Goal: Transaction & Acquisition: Purchase product/service

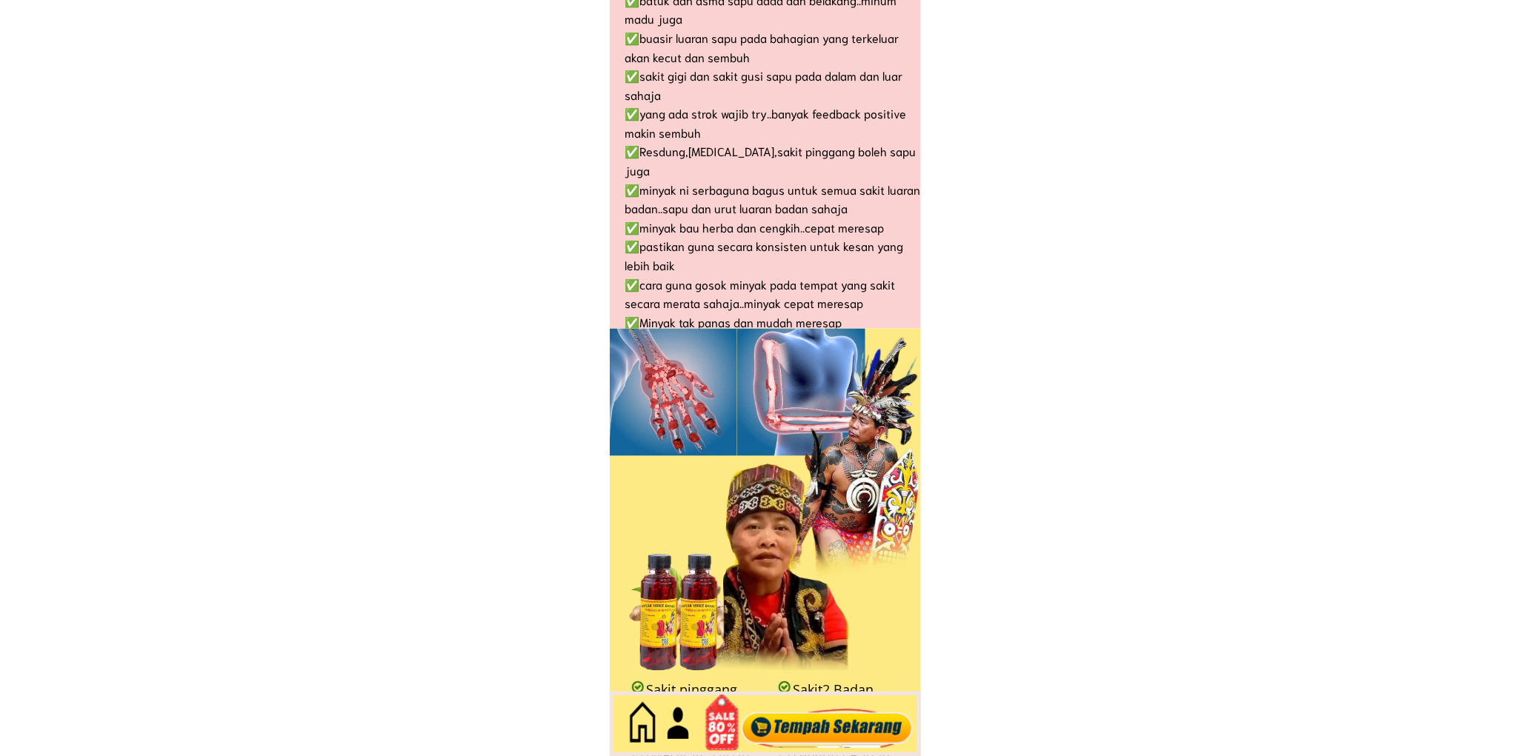
click at [800, 719] on div at bounding box center [826, 724] width 179 height 49
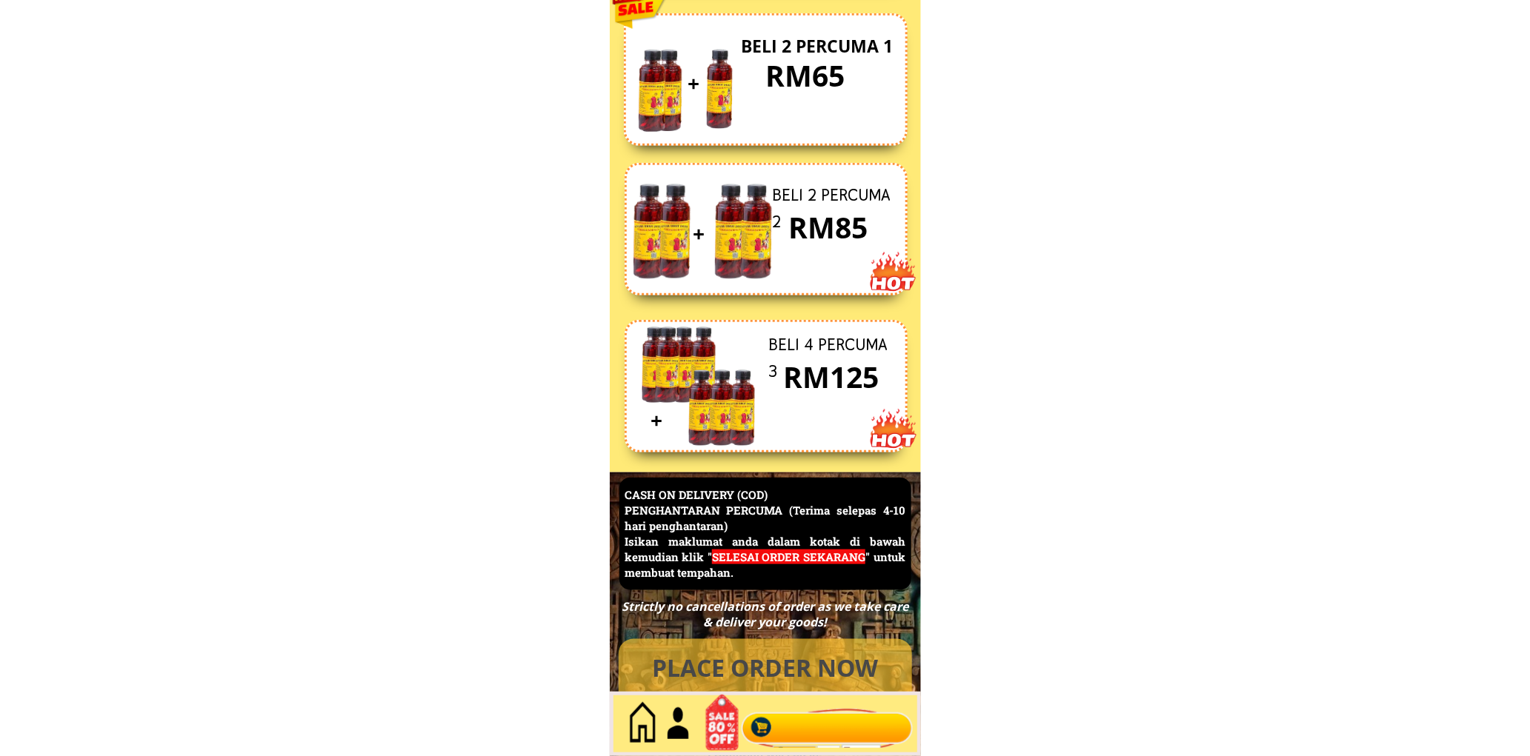
scroll to position [6428, 0]
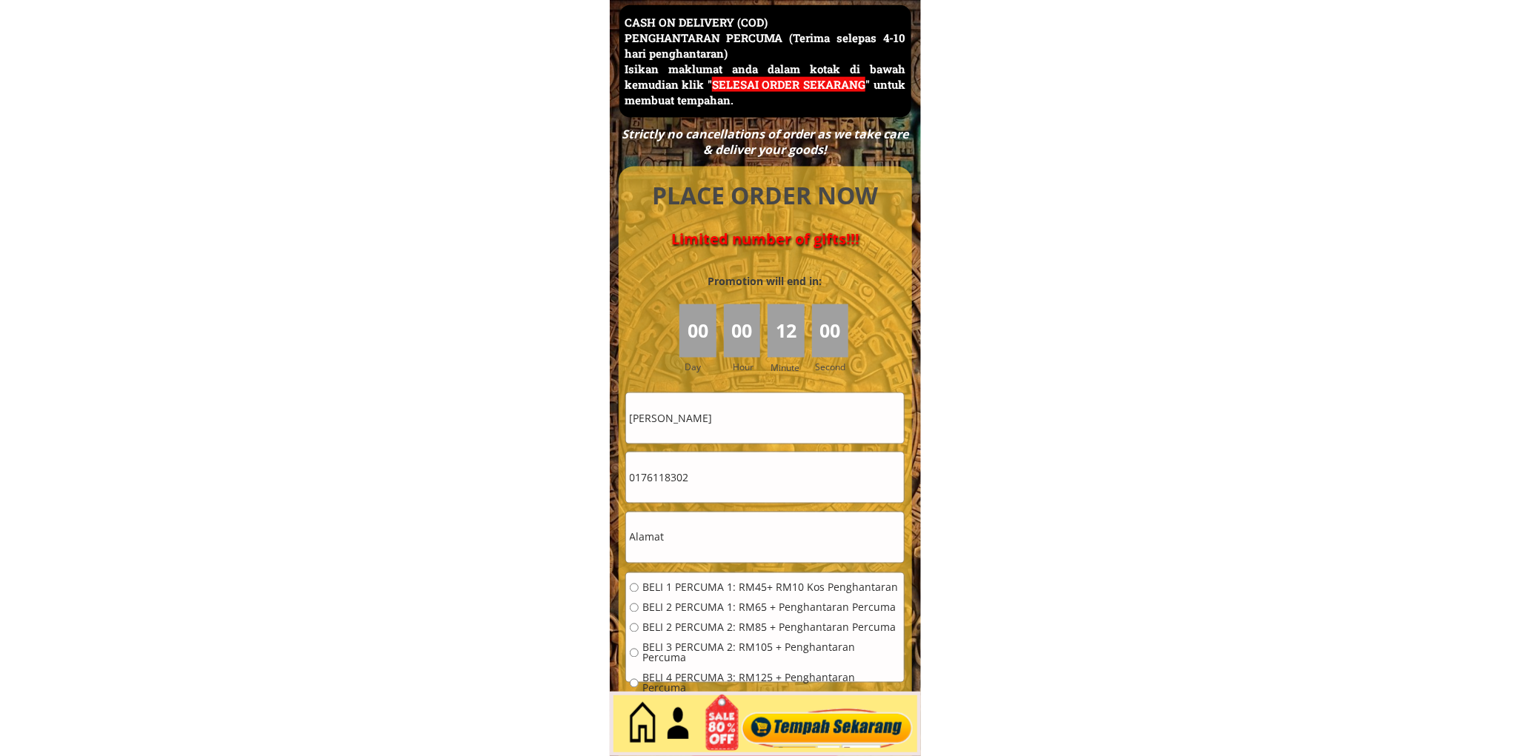
click at [764, 421] on input "[PERSON_NAME]" at bounding box center [765, 418] width 278 height 50
paste input "Asduyoasduyo"
type input "Asduyoasduyo"
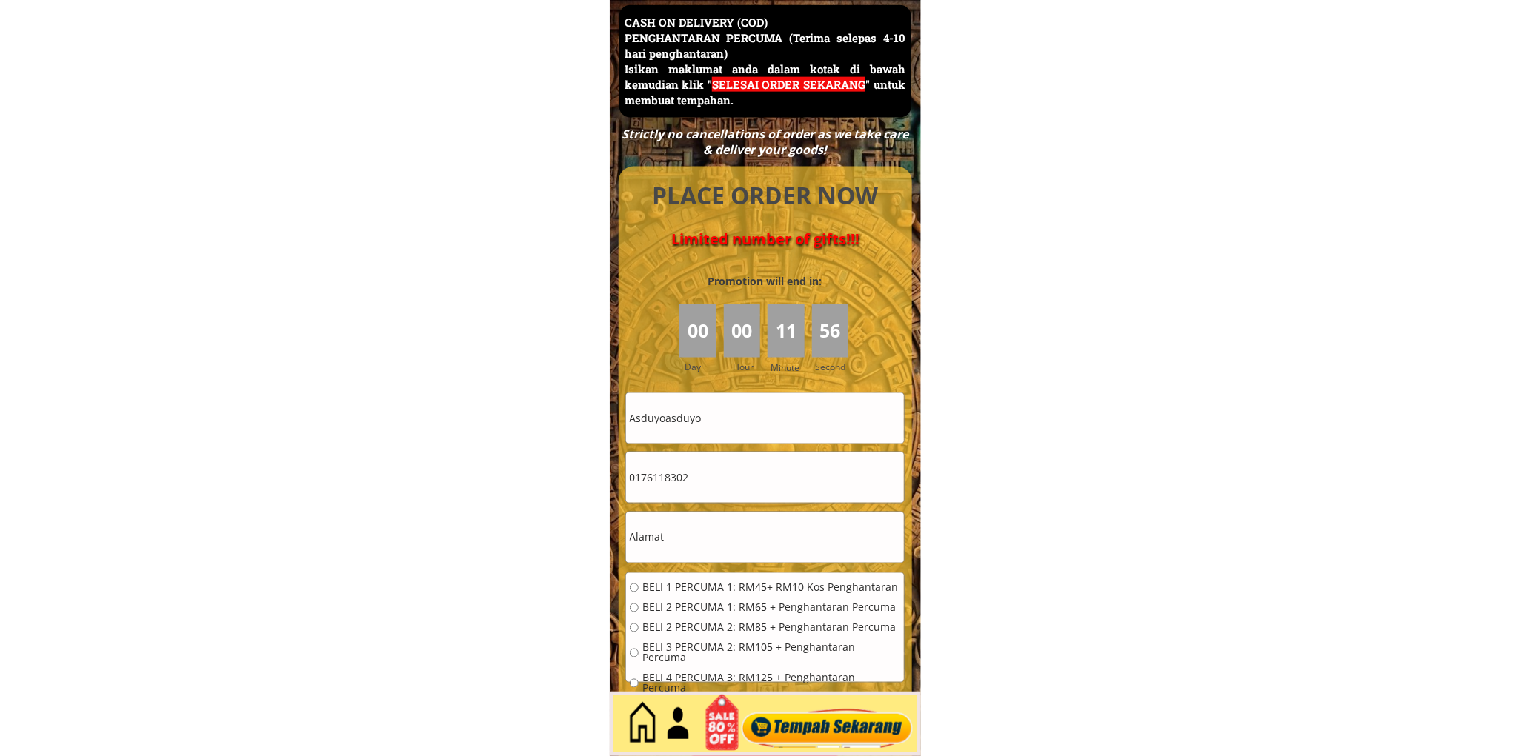
click at [705, 470] on input "0176118302" at bounding box center [765, 478] width 278 height 50
click at [705, 476] on input "0176118302" at bounding box center [765, 478] width 278 height 50
paste input "82864144"
type input "0182864144"
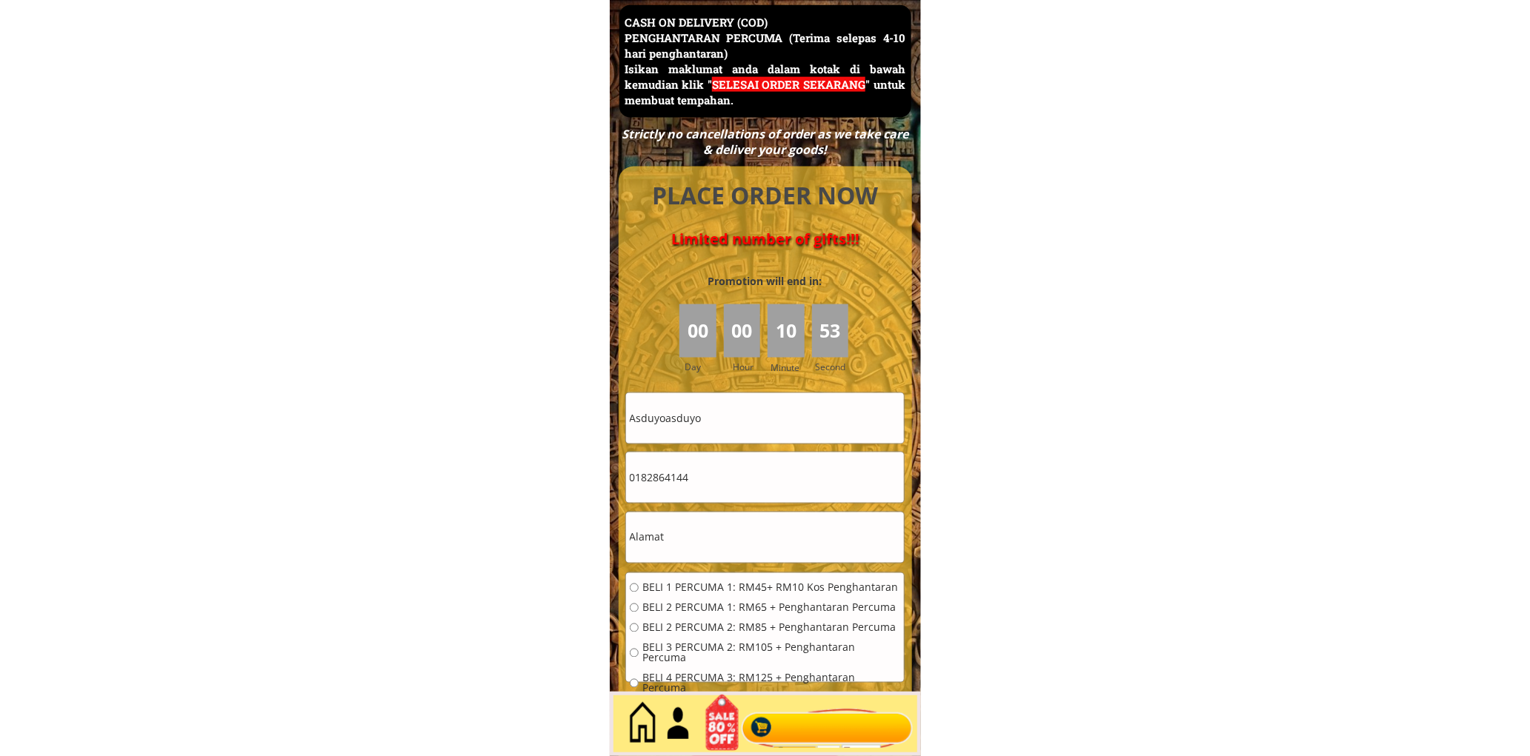
click at [693, 531] on input "text" at bounding box center [765, 538] width 278 height 50
type input "lot9 f"
click at [704, 586] on span "BELI 1 PERCUMA 1: RM45+ RM10 Kos Penghantaran" at bounding box center [771, 588] width 258 height 10
radio input "true"
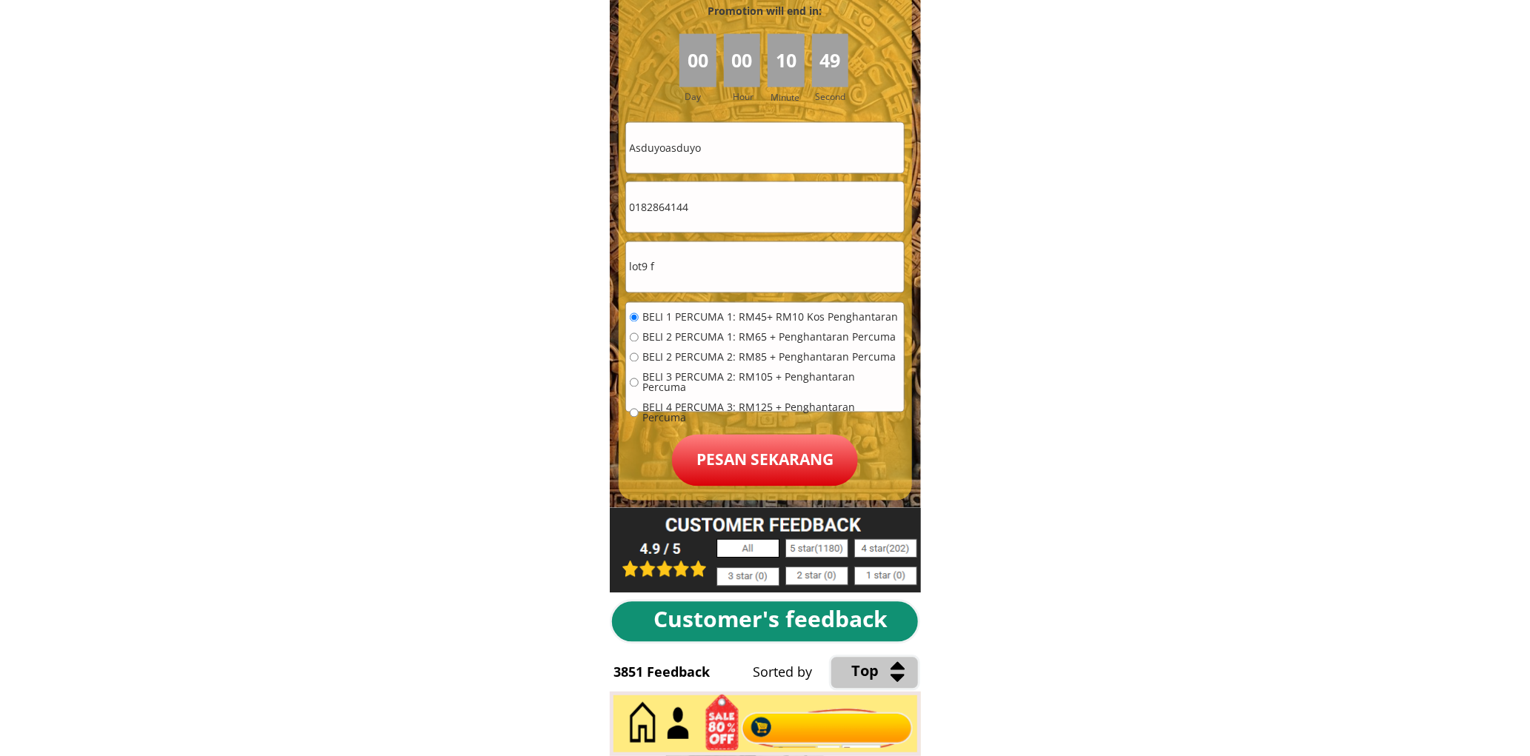
scroll to position [6703, 0]
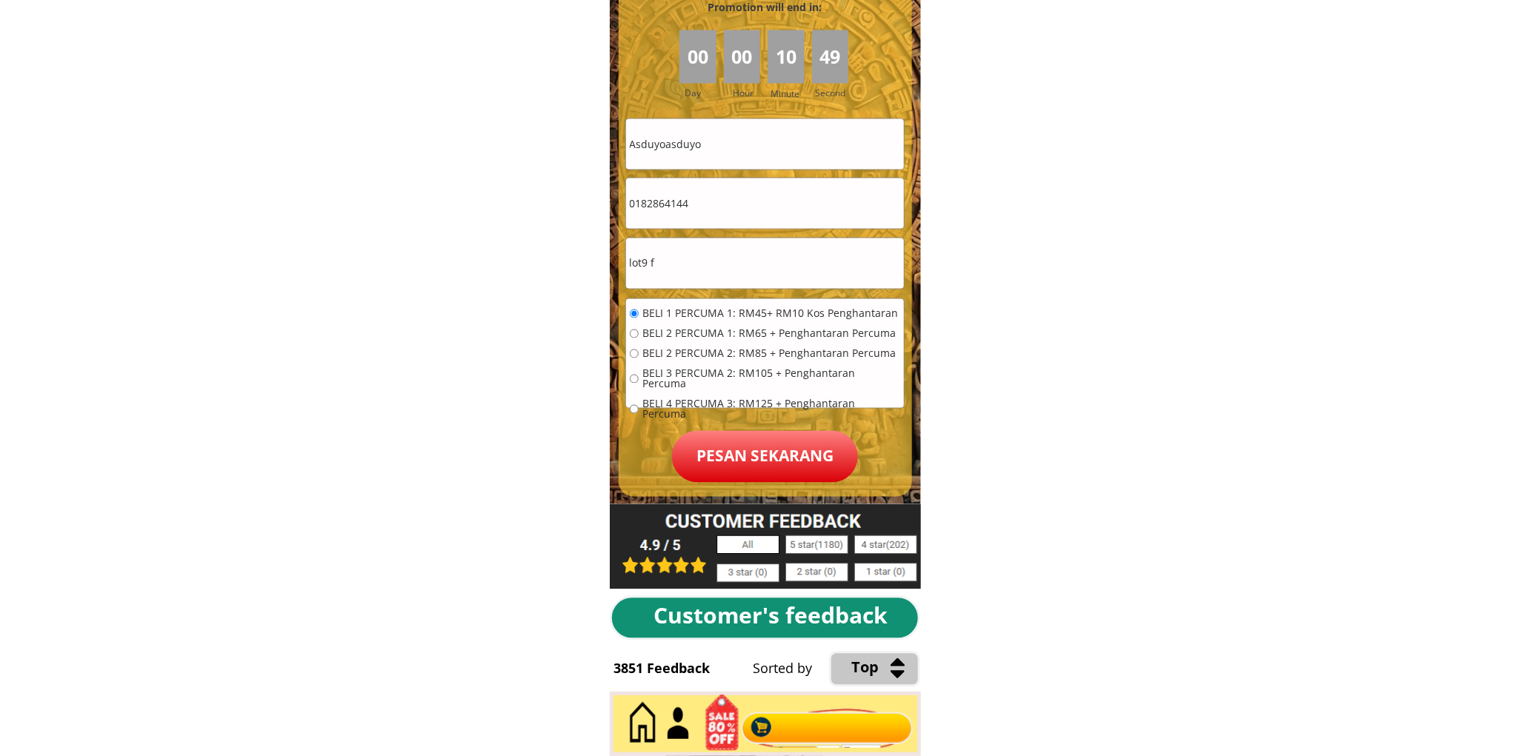
click at [778, 475] on p "Pesan sekarang" at bounding box center [765, 457] width 186 height 52
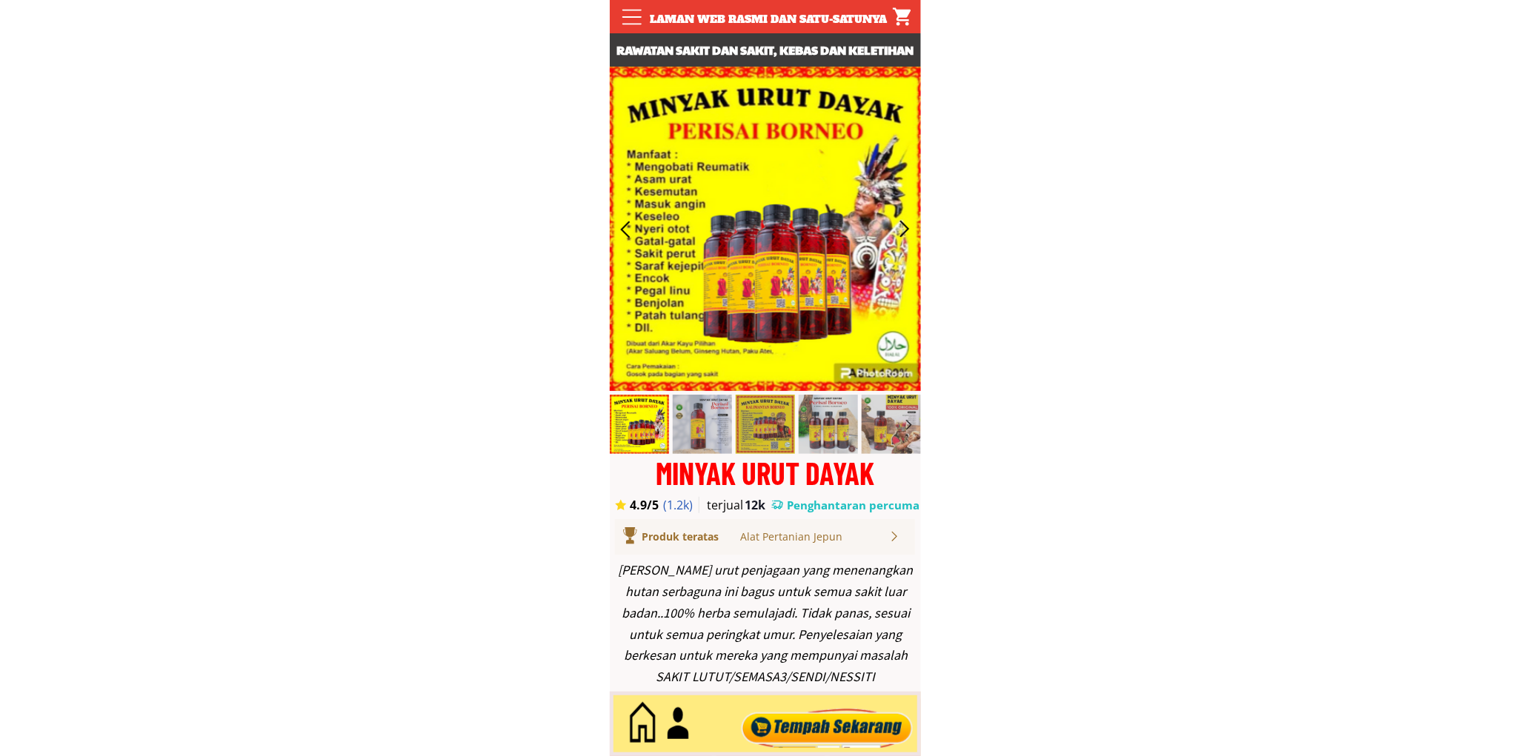
click at [820, 728] on div at bounding box center [826, 724] width 179 height 49
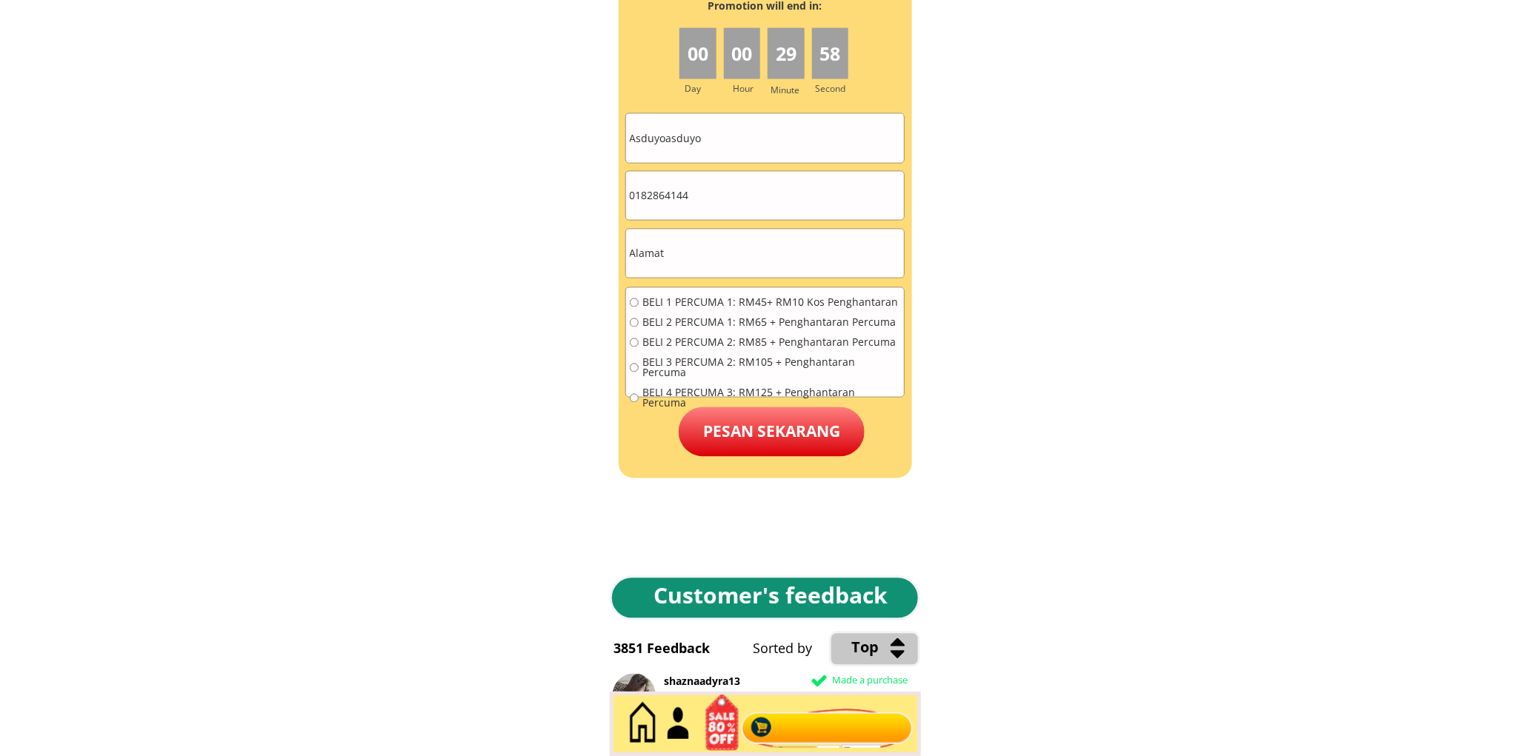
scroll to position [6703, 0]
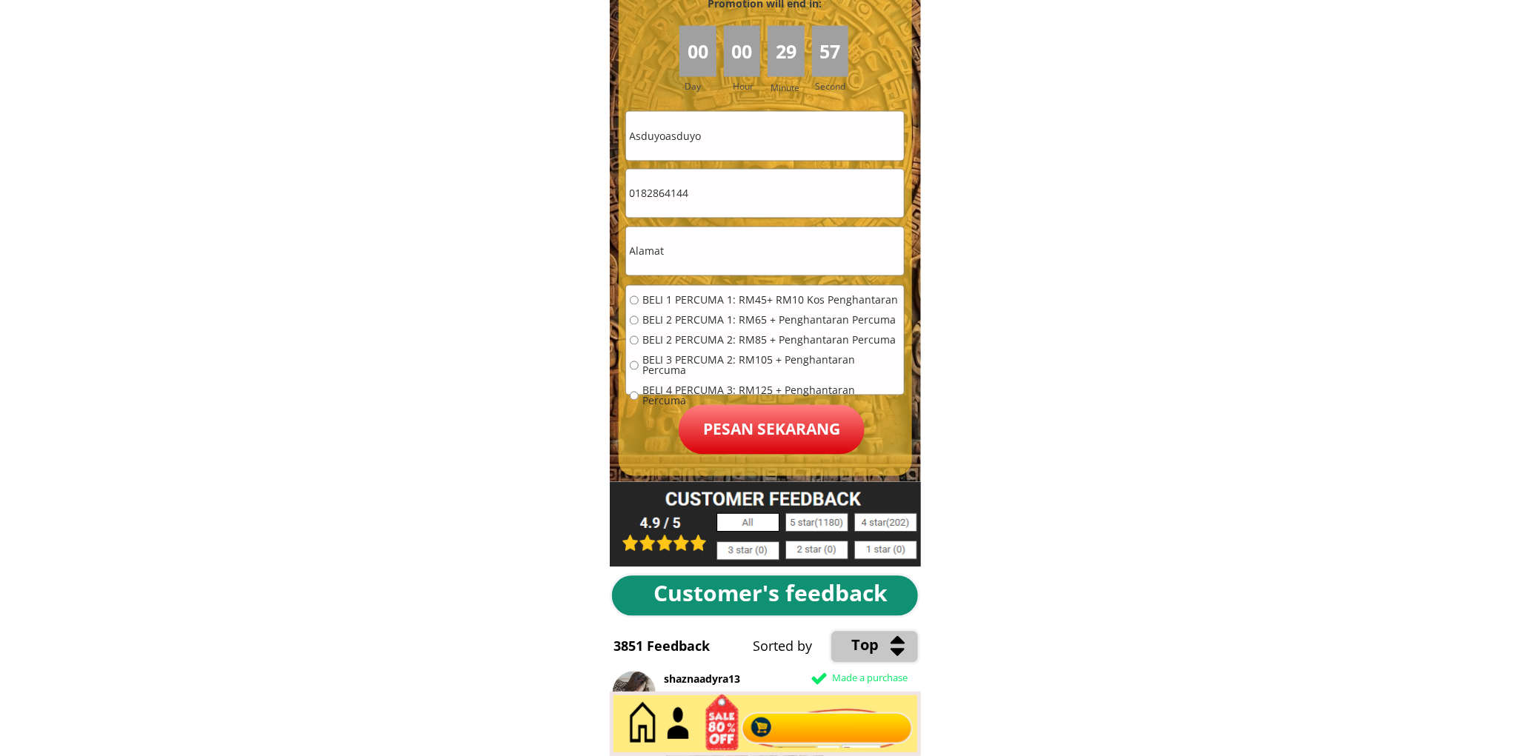
click at [706, 203] on input "0182864144" at bounding box center [765, 194] width 278 height 48
paste input "189120400"
click at [633, 194] on input "189120400" at bounding box center [765, 194] width 278 height 48
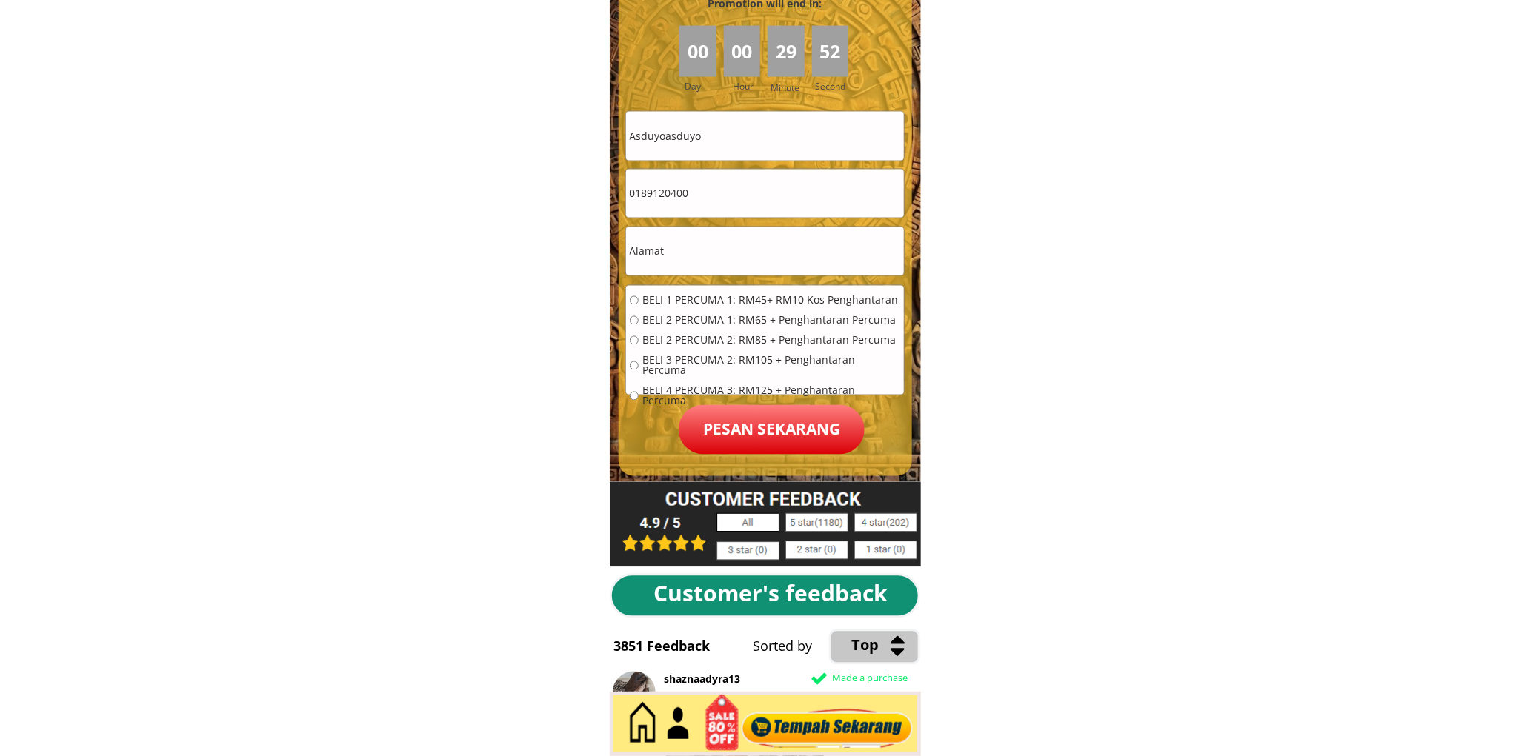
type input "0189120400"
click at [741, 123] on input "Asduyoasduyo" at bounding box center [765, 136] width 278 height 48
paste input "Maisuri bte Mahidi"
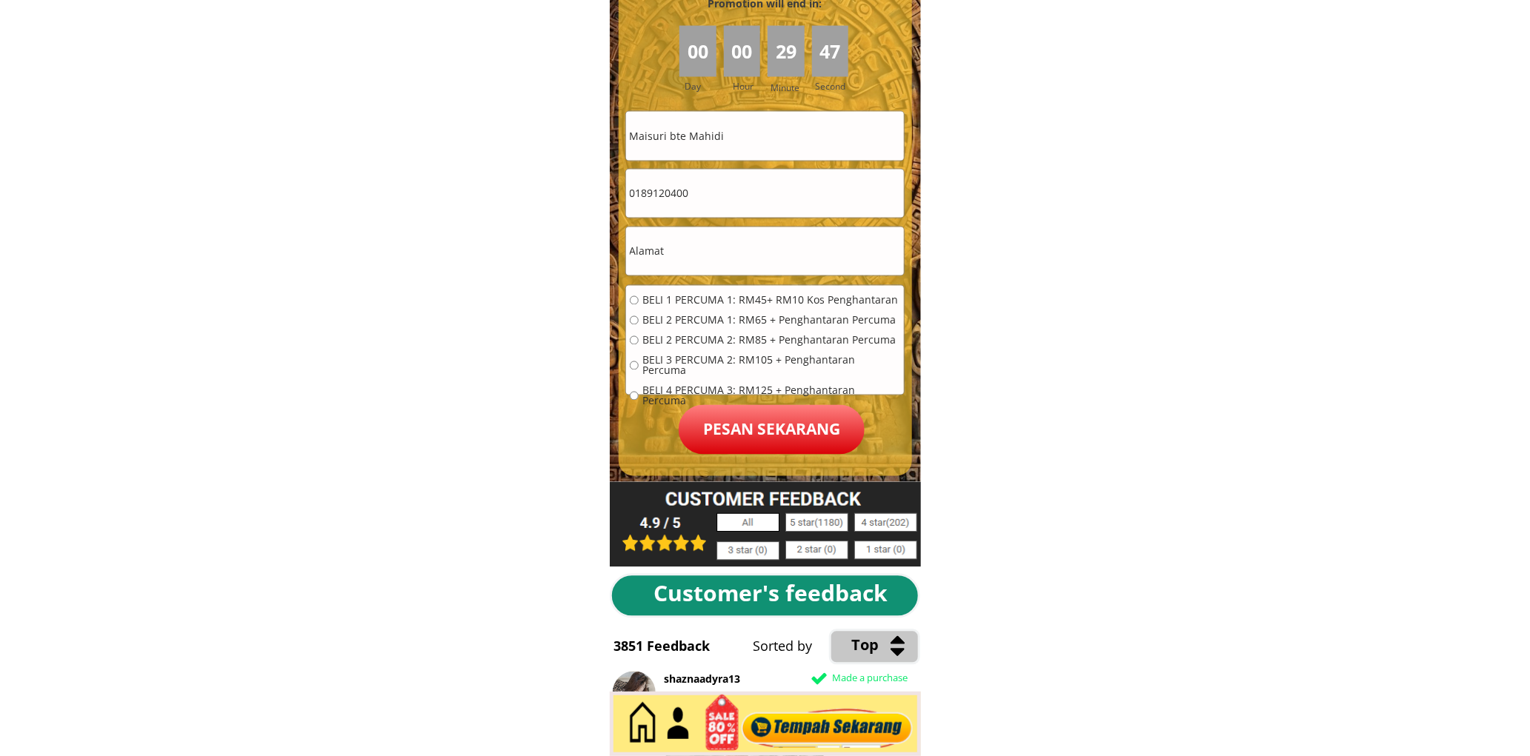
type input "Maisuri bte Mahidi"
click at [737, 250] on input "text" at bounding box center [765, 251] width 278 height 48
type input "l"
type input "khdf"
click at [734, 299] on span "BELI 1 PERCUMA 1: RM45+ RM10 Kos Penghantaran" at bounding box center [771, 301] width 258 height 10
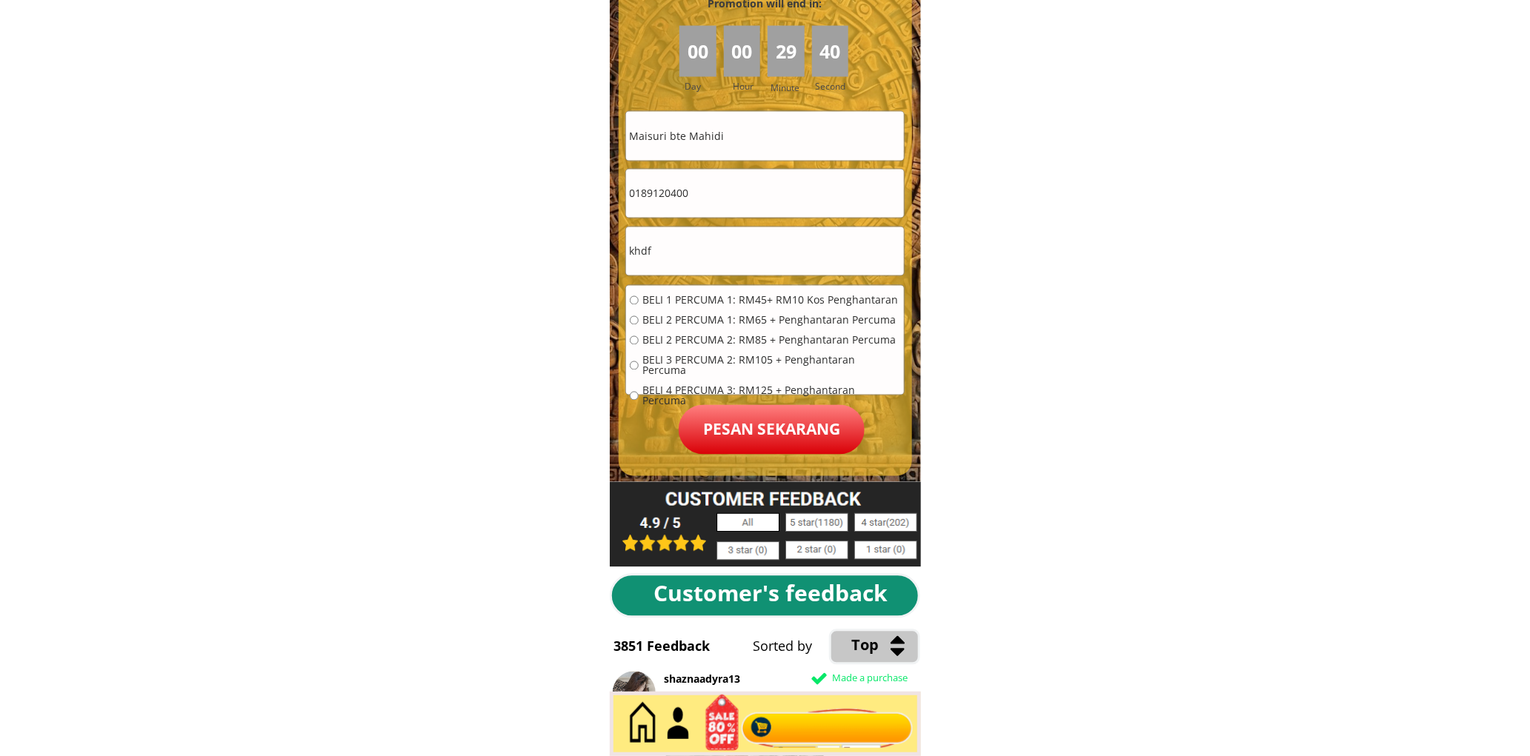
radio input "true"
click at [754, 408] on p "Pesan sekarang" at bounding box center [772, 430] width 186 height 50
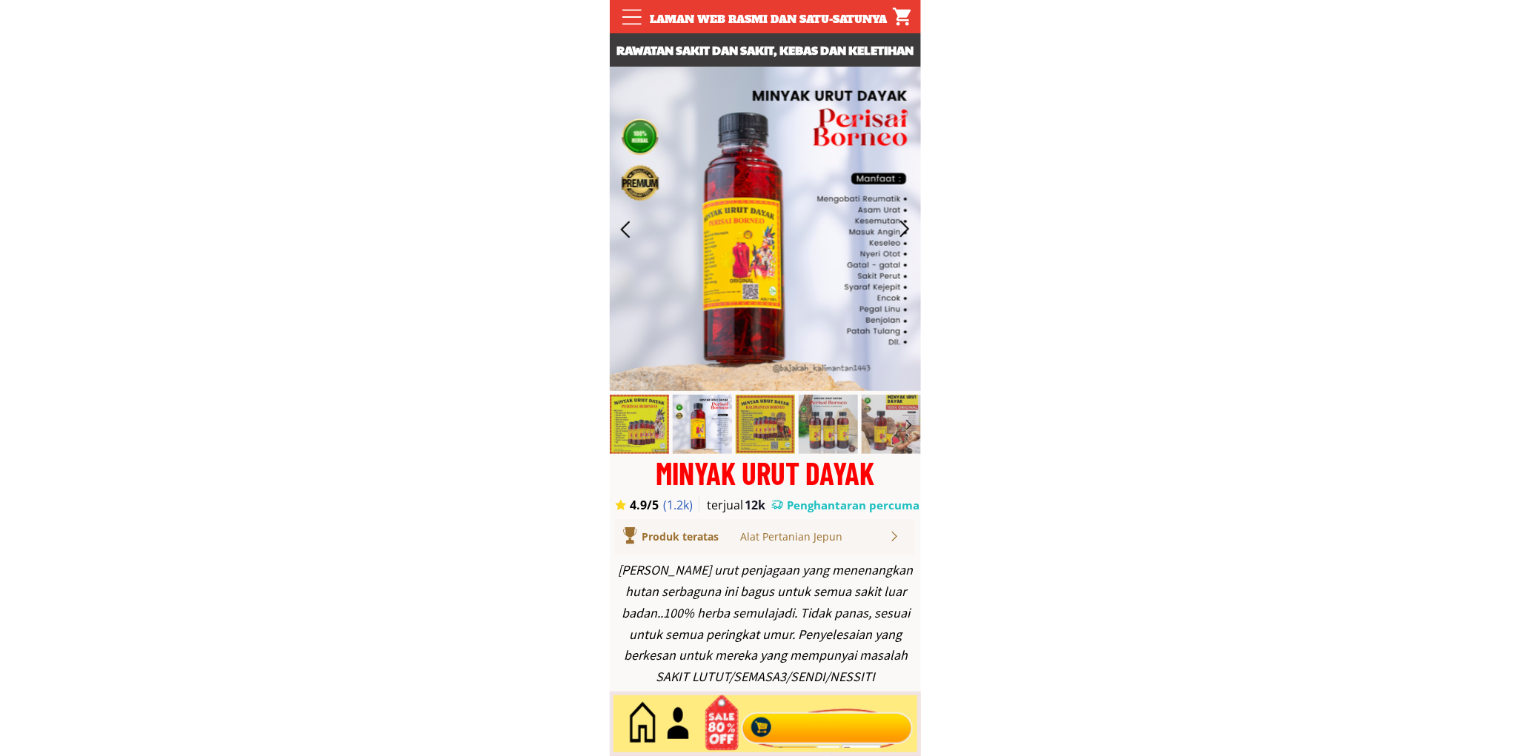
click at [824, 734] on div at bounding box center [826, 724] width 179 height 49
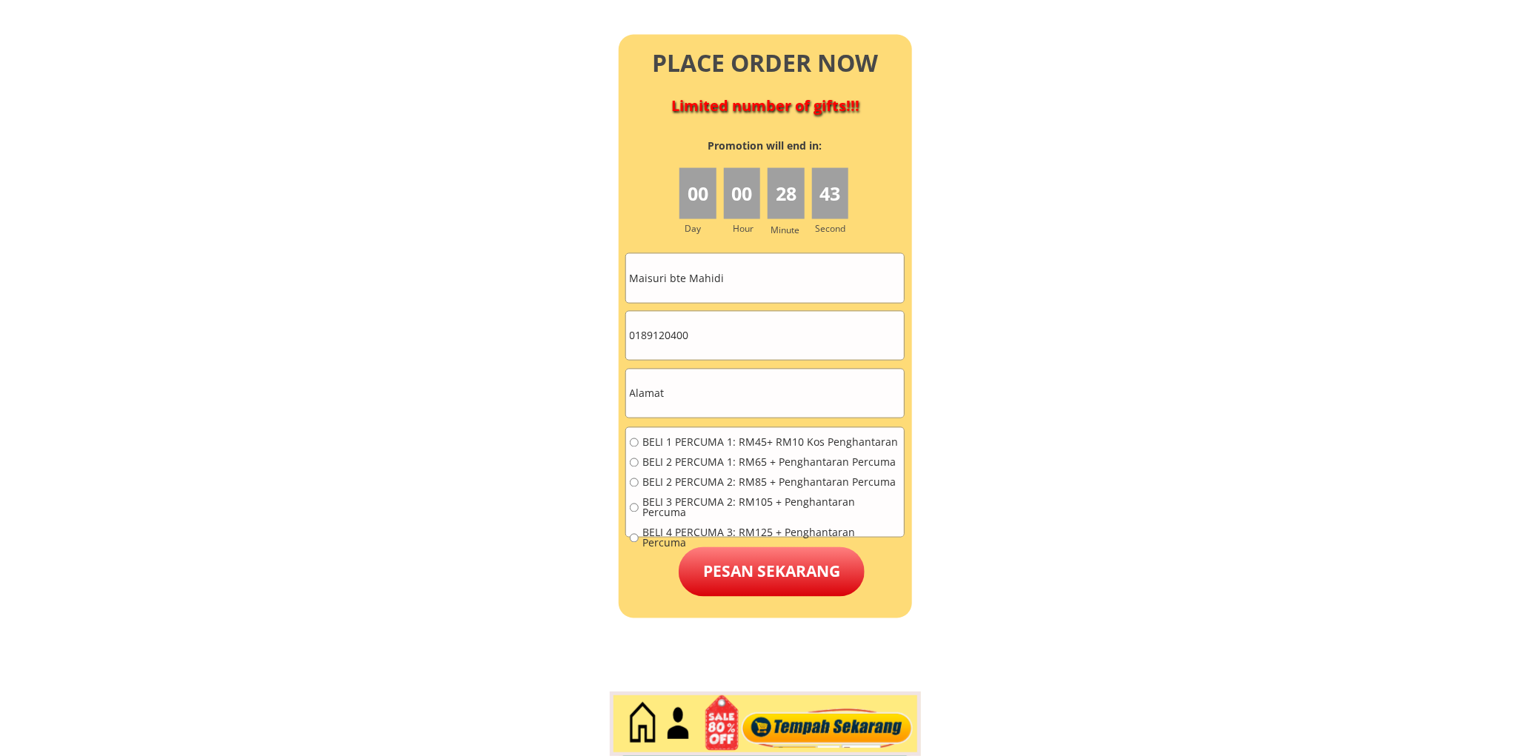
scroll to position [6566, 0]
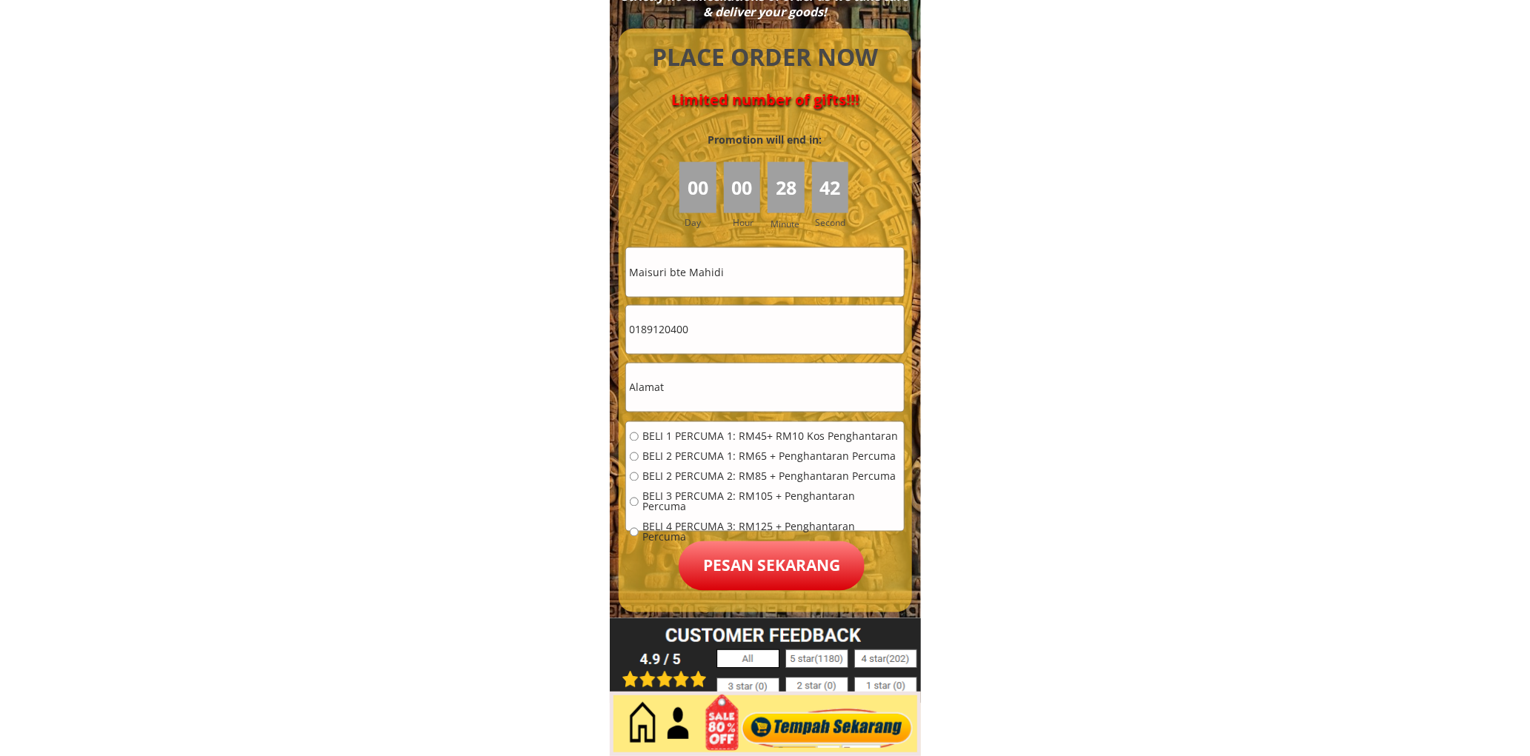
click at [690, 402] on input "text" at bounding box center [765, 388] width 278 height 48
click at [691, 402] on input "text" at bounding box center [765, 388] width 278 height 48
paste input "Blok g 8_20 PPR kg batu muda BT 41/2jlln Ipoh k lumpy buggyur"
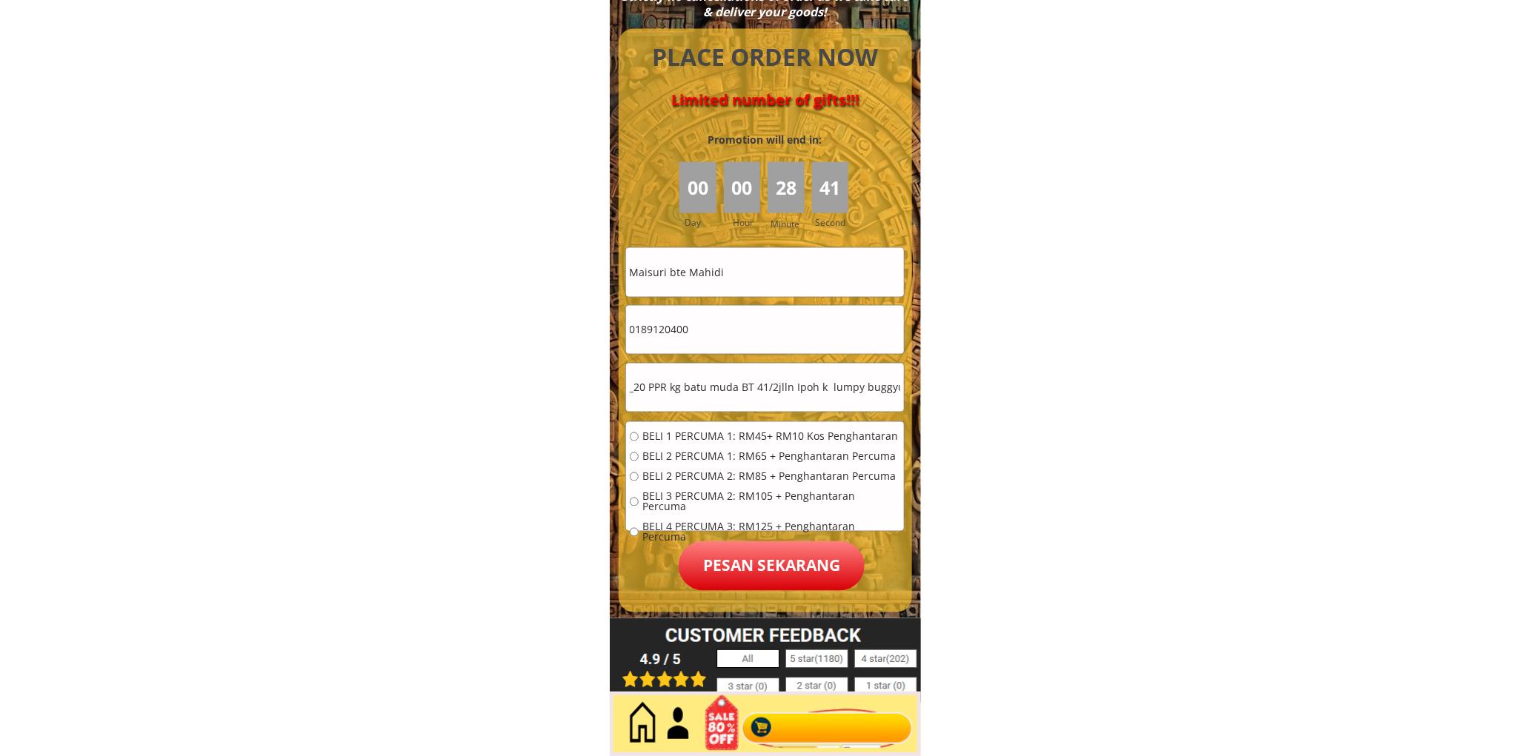
type input "Blok g 8_20 PPR kg batu muda BT 41/2jlln Ipoh k lumpy buggyur"
click at [765, 277] on input "Maisuri bte Mahidi" at bounding box center [765, 272] width 278 height 48
click at [763, 277] on input "Maisuri bte Mahidi" at bounding box center [765, 272] width 278 height 48
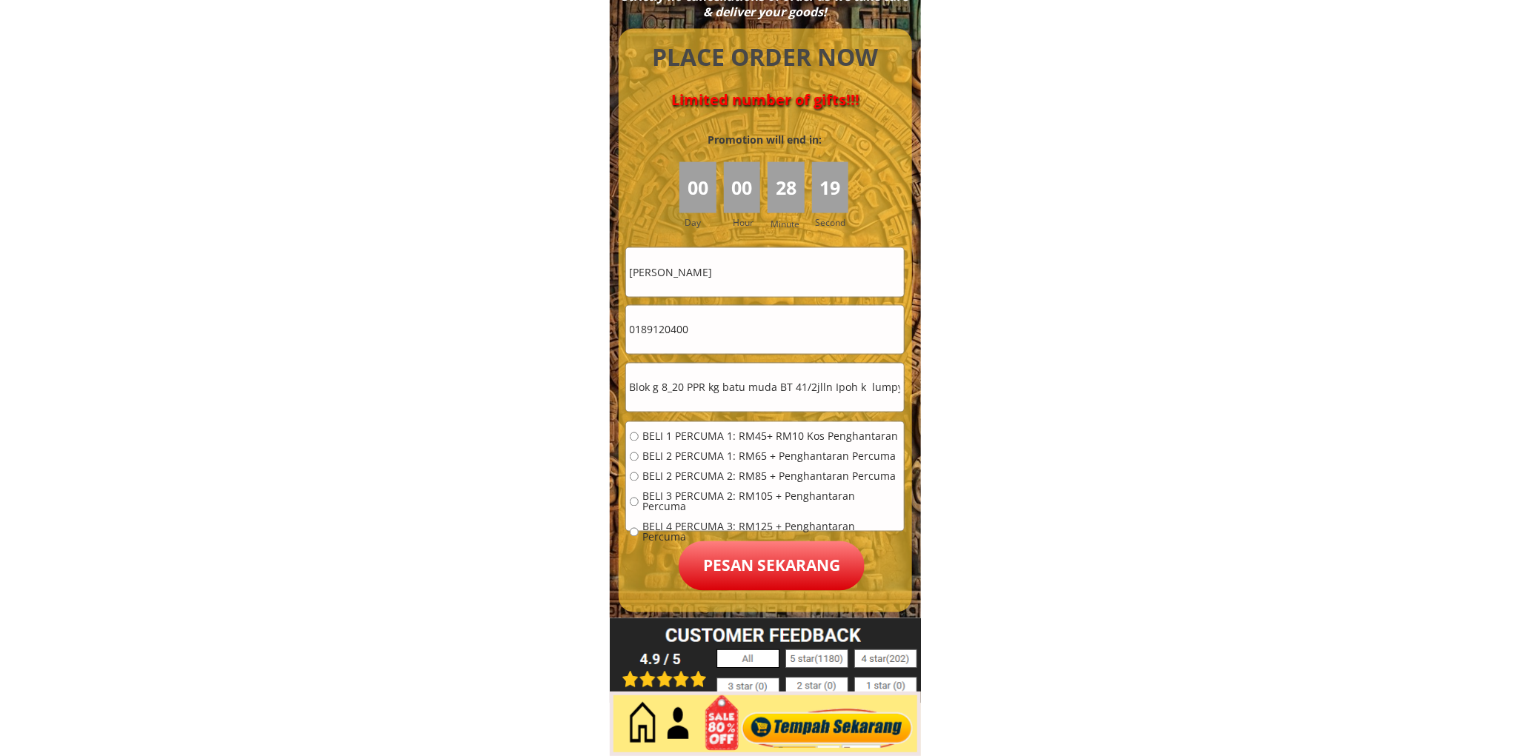
type input "Aini Mohd Kassim"
click at [746, 342] on input "0189120400" at bounding box center [765, 330] width 278 height 48
type input "01173656671"
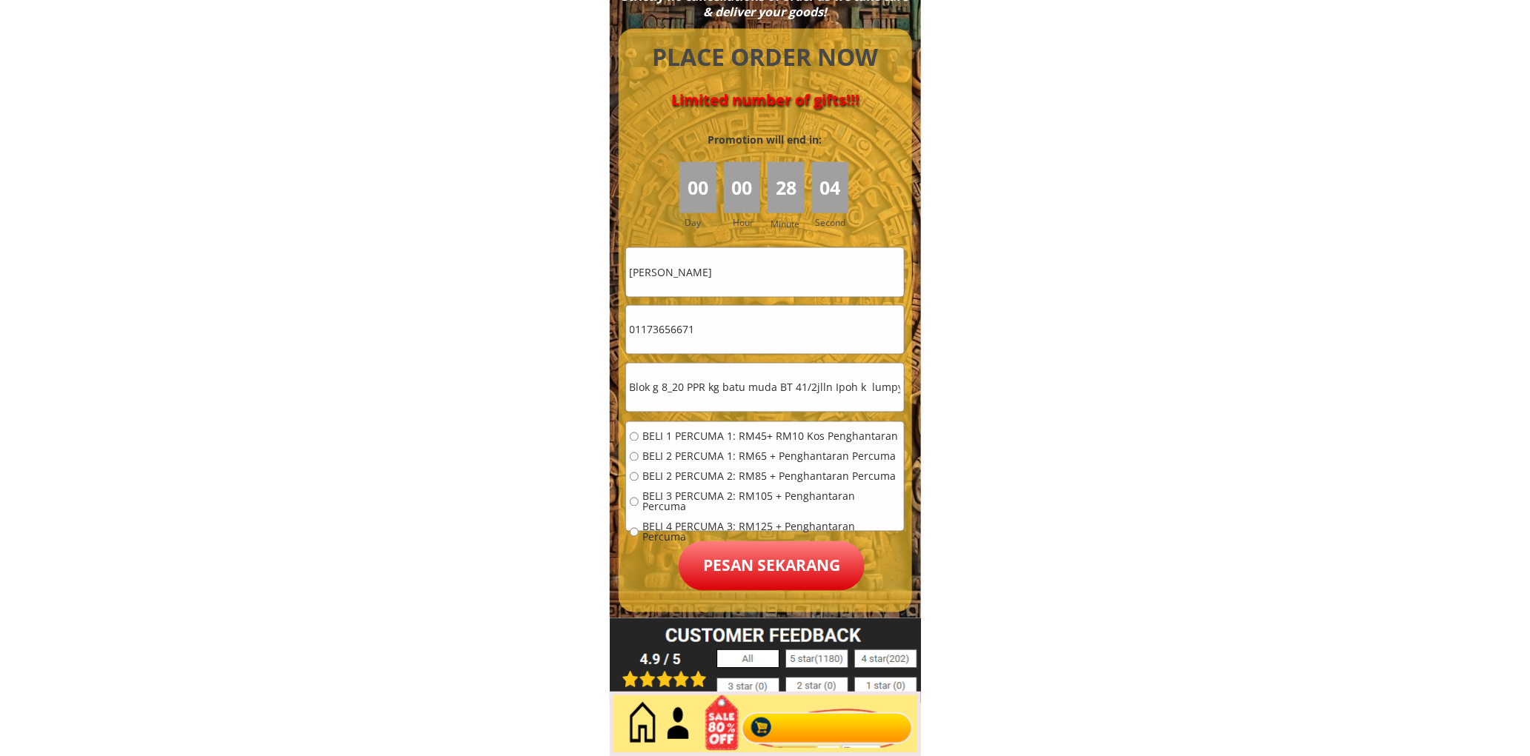
click at [771, 433] on span "BELI 1 PERCUMA 1: RM45+ RM10 Kos Penghantaran" at bounding box center [771, 437] width 258 height 10
radio input "true"
click at [771, 558] on p "Pesan sekarang" at bounding box center [772, 567] width 186 height 50
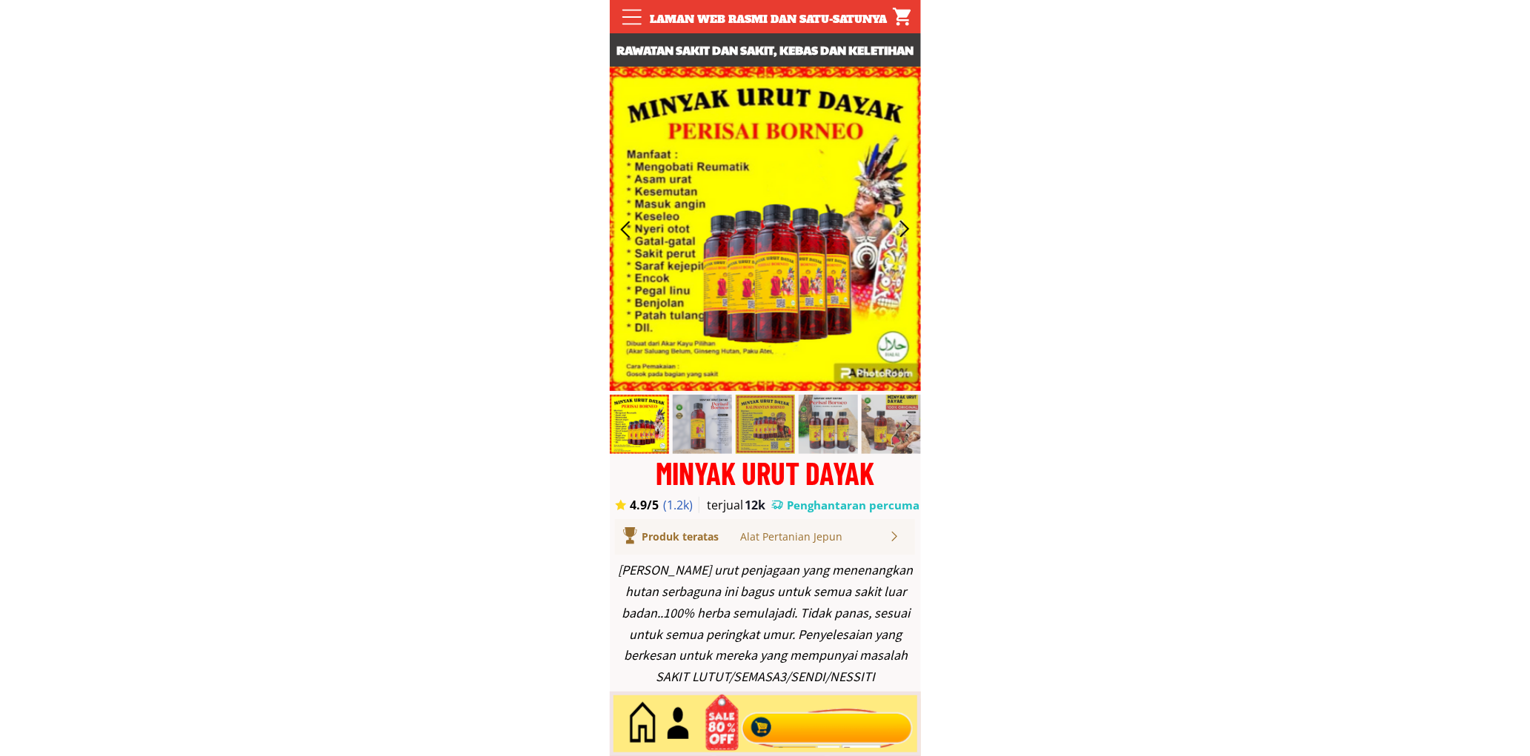
click at [831, 723] on div at bounding box center [826, 724] width 179 height 49
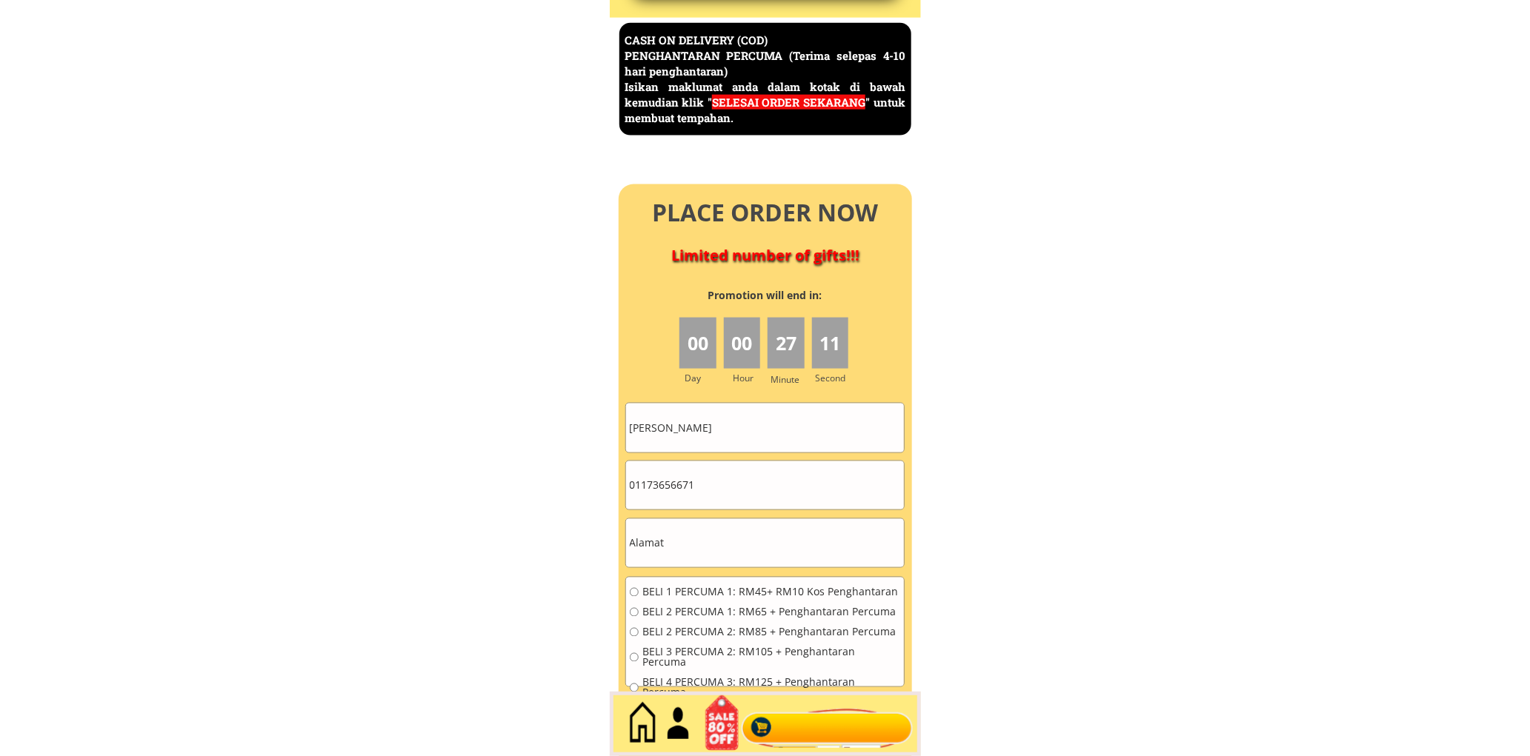
scroll to position [6428, 0]
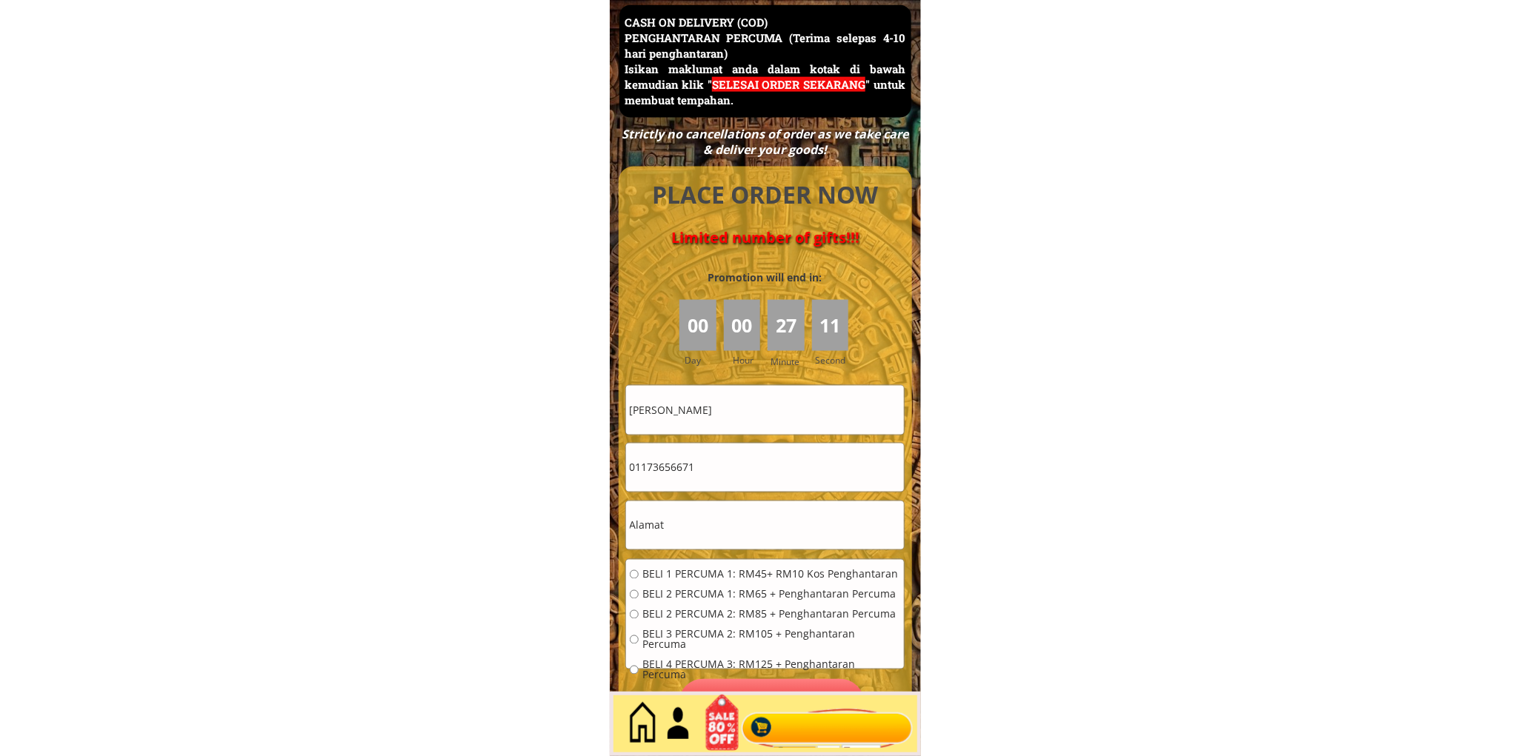
click at [725, 418] on input "Aini Mohd Kassim" at bounding box center [765, 410] width 278 height 48
paste input "Chong mei chin"
type input "Chong mei chin"
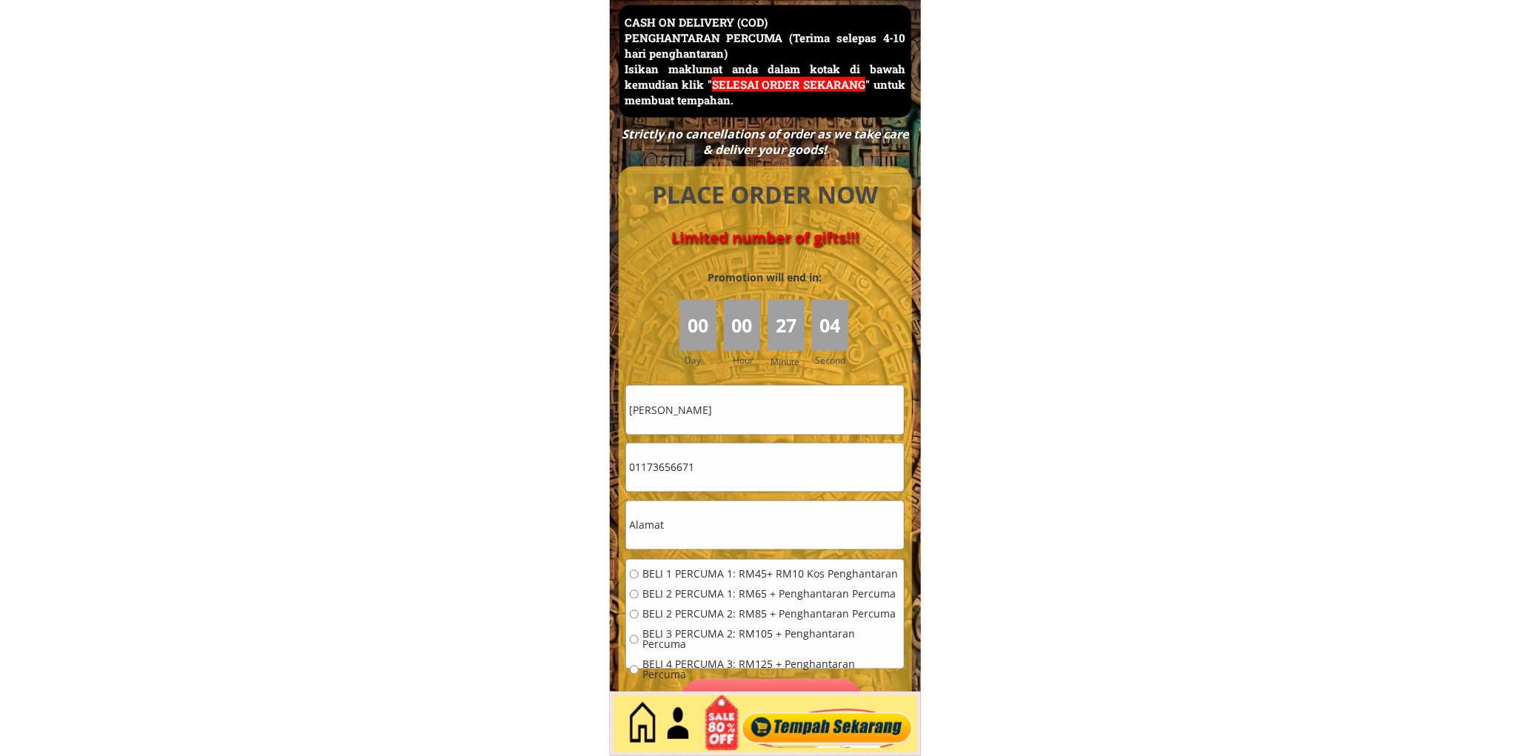
click at [731, 465] on input "01173656671" at bounding box center [765, 468] width 278 height 48
paste input "83996323"
type input "0183996323"
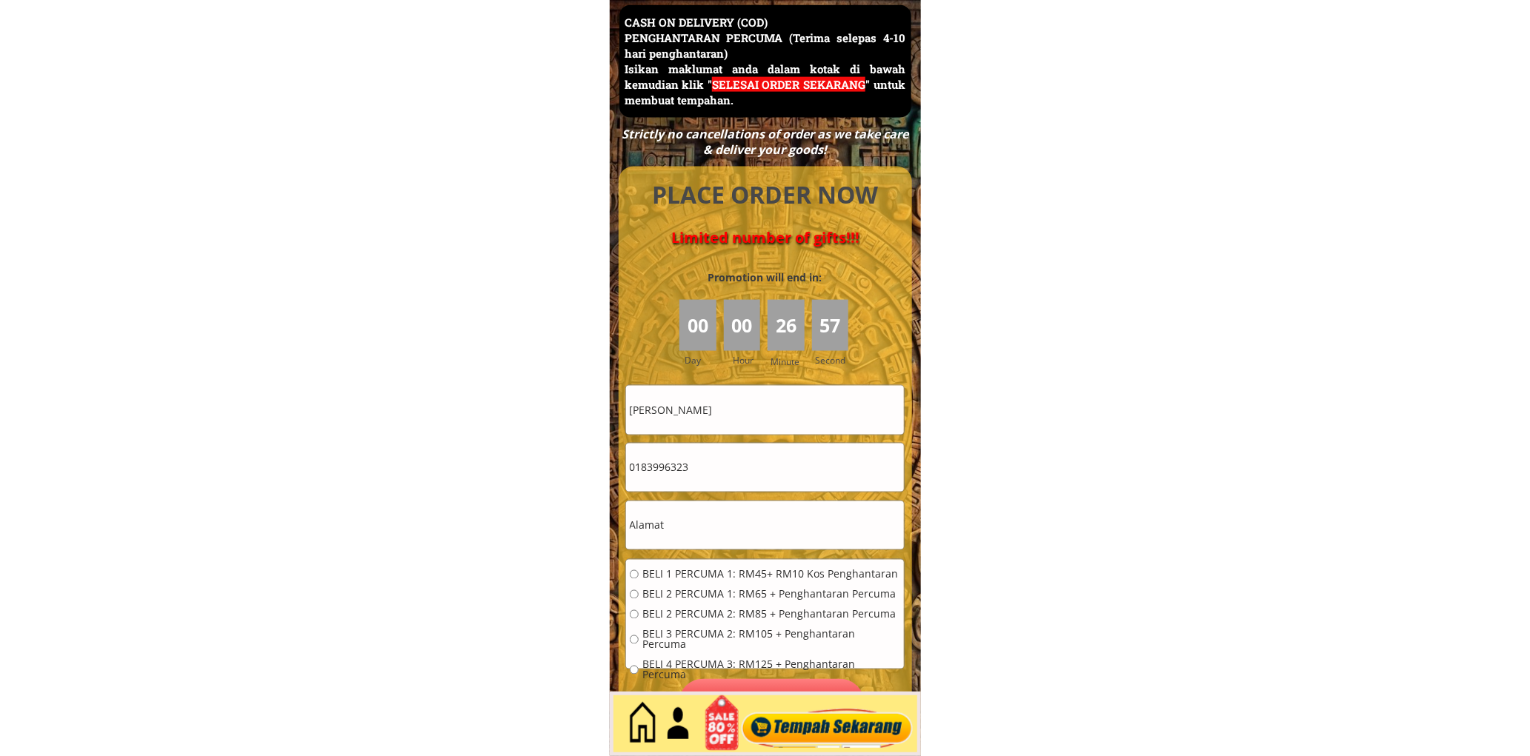
click at [760, 532] on input "text" at bounding box center [765, 526] width 278 height 48
paste input "68, jalan pulasan 16 taman kota masai 81700 pasir gudang Johor"
type input "68, jalan pulasan 16 taman kota masai 81700 pasir gudang Johor"
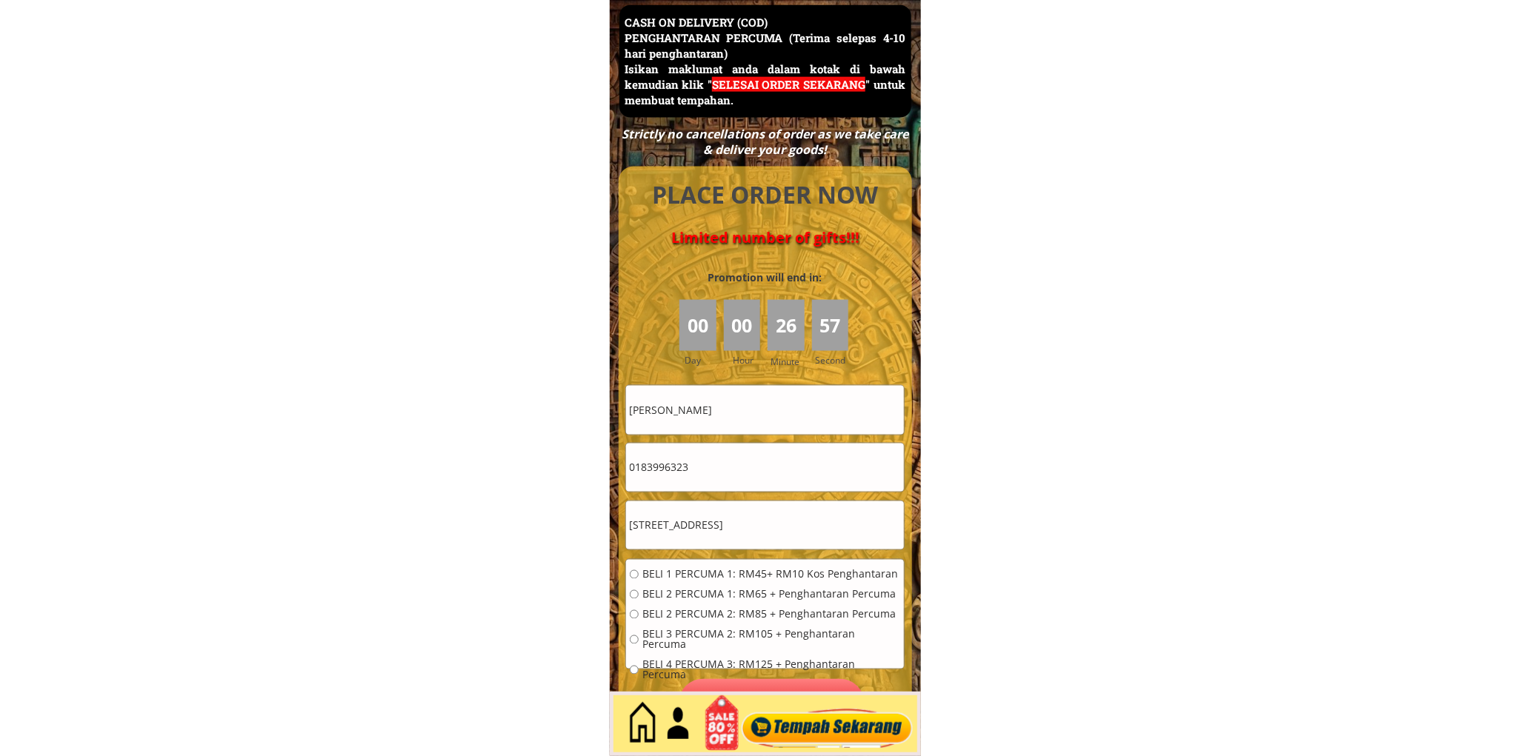
click at [716, 576] on span "BELI 1 PERCUMA 1: RM45+ RM10 Kos Penghantaran" at bounding box center [771, 575] width 258 height 10
radio input "true"
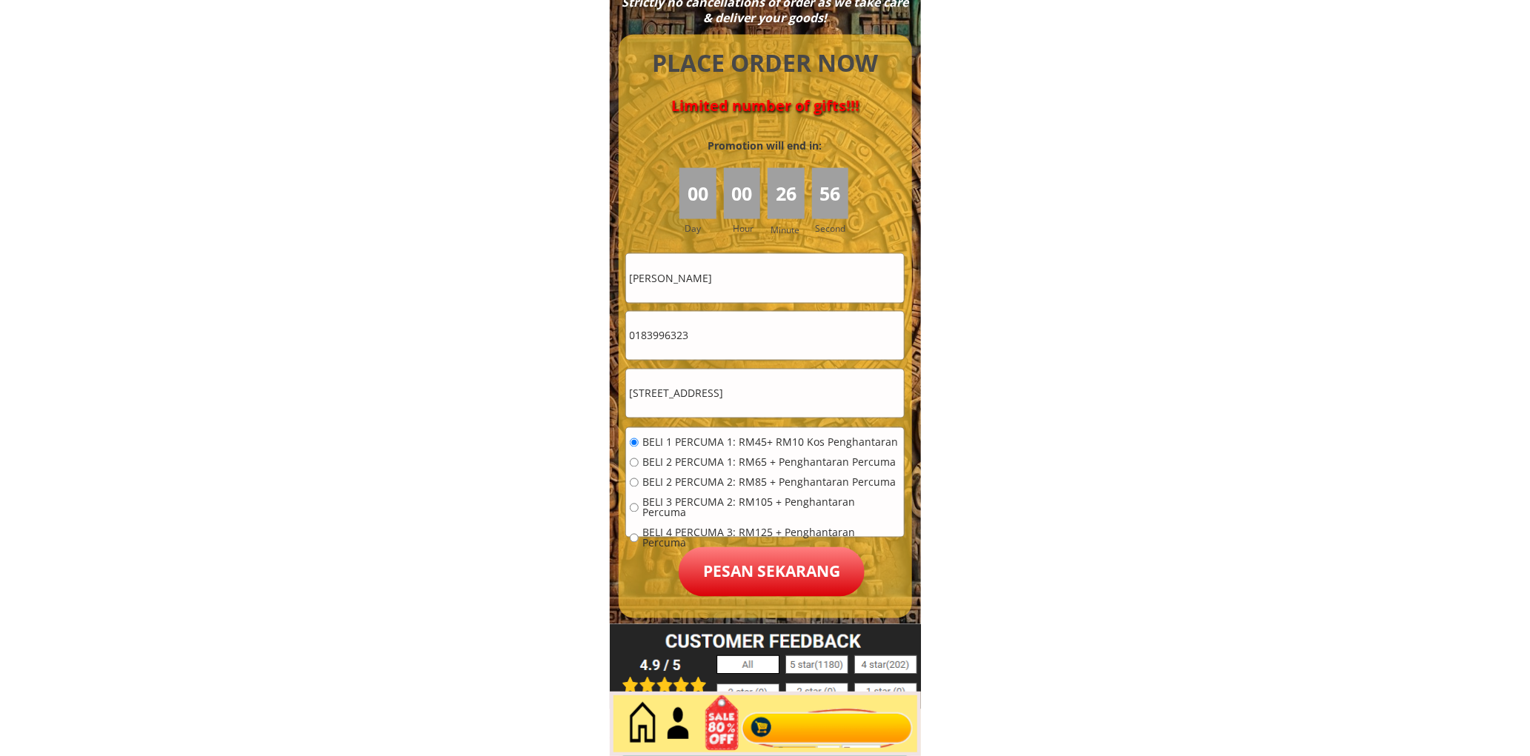
scroll to position [6566, 0]
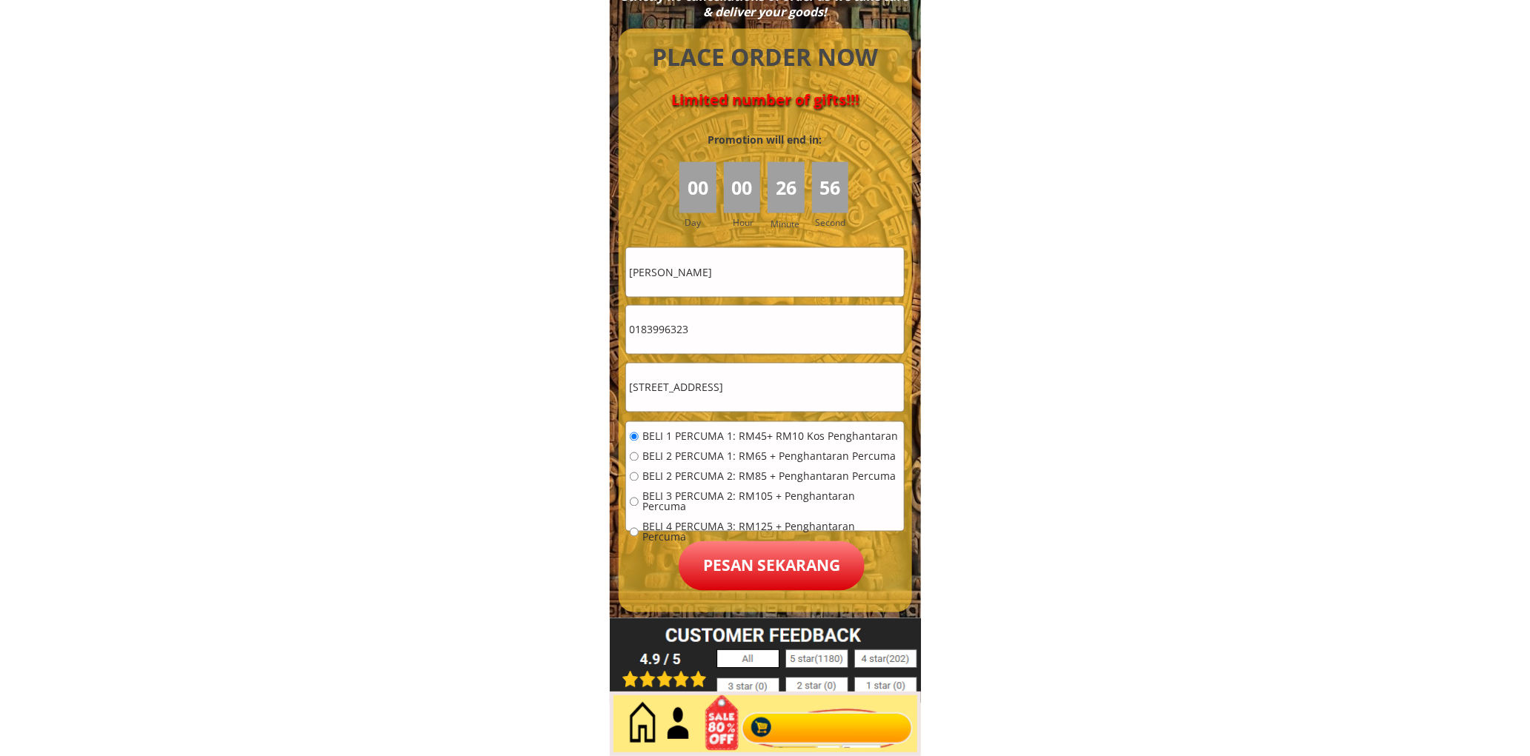
drag, startPoint x: 750, startPoint y: 520, endPoint x: 759, endPoint y: 560, distance: 41.2
click at [750, 522] on span "BELI 4 PERCUMA 3: RM125 + Penghantaran Percuma" at bounding box center [771, 532] width 258 height 21
radio input "true"
click at [758, 562] on p "Pesan sekarang" at bounding box center [772, 567] width 186 height 50
